Goal: Task Accomplishment & Management: Use online tool/utility

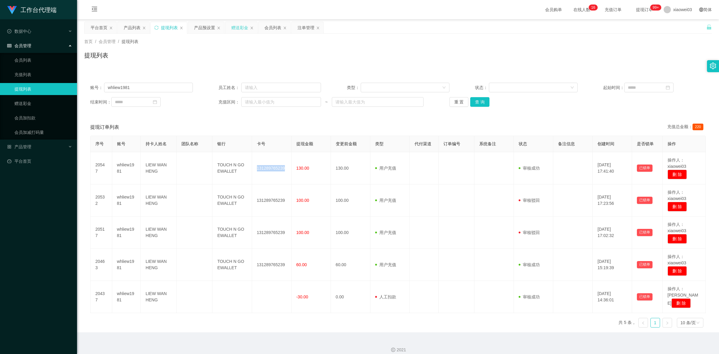
click at [238, 31] on div "赠送彩金" at bounding box center [239, 27] width 17 height 11
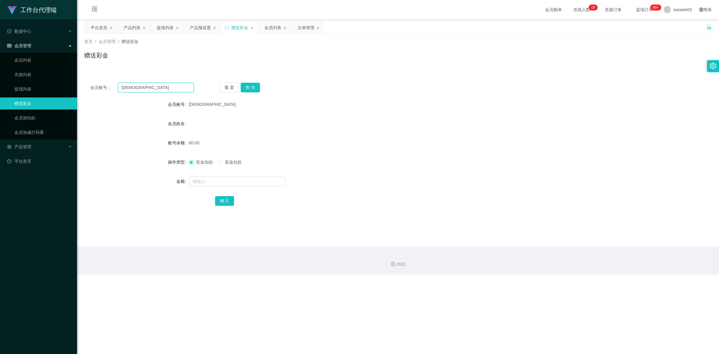
click at [162, 90] on input "[DEMOGRAPHIC_DATA]" at bounding box center [156, 88] width 76 height 10
click at [161, 89] on input "[DEMOGRAPHIC_DATA]" at bounding box center [156, 88] width 76 height 10
click at [167, 86] on input "[DEMOGRAPHIC_DATA]" at bounding box center [156, 88] width 76 height 10
paste input "elven193"
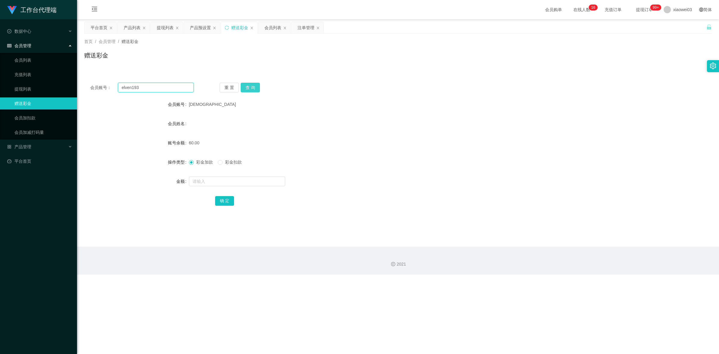
type input "elven193"
click at [259, 85] on button "查 询" at bounding box center [250, 88] width 19 height 10
click at [350, 104] on div "elven193" at bounding box center [372, 104] width 366 height 12
click at [304, 29] on div "注单管理" at bounding box center [306, 27] width 17 height 11
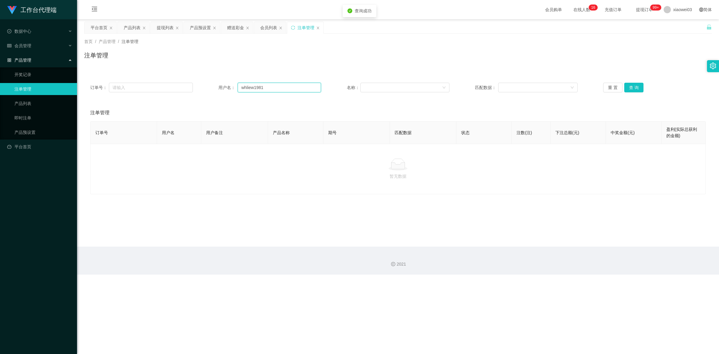
click at [288, 88] on input "whliew1981" at bounding box center [279, 88] width 83 height 10
paste input "elven193"
type input "elven193"
click at [638, 86] on button "查 询" at bounding box center [633, 88] width 19 height 10
